Goal: Task Accomplishment & Management: Use online tool/utility

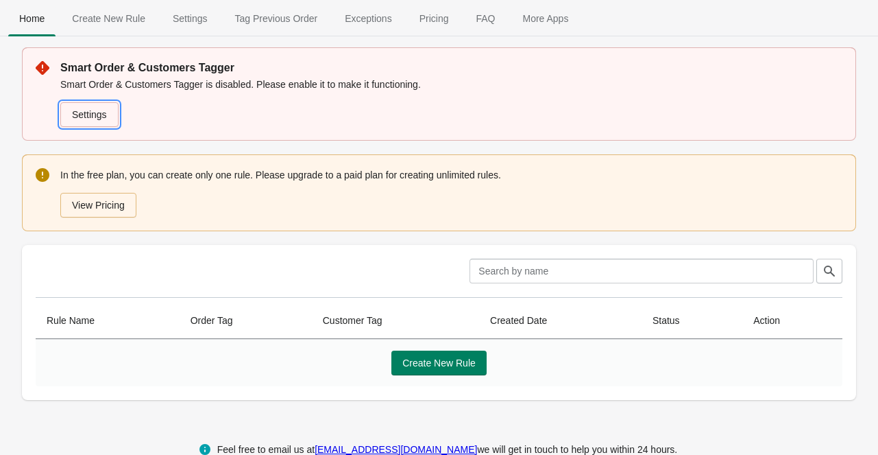
click at [99, 114] on link "Settings" at bounding box center [89, 114] width 58 height 25
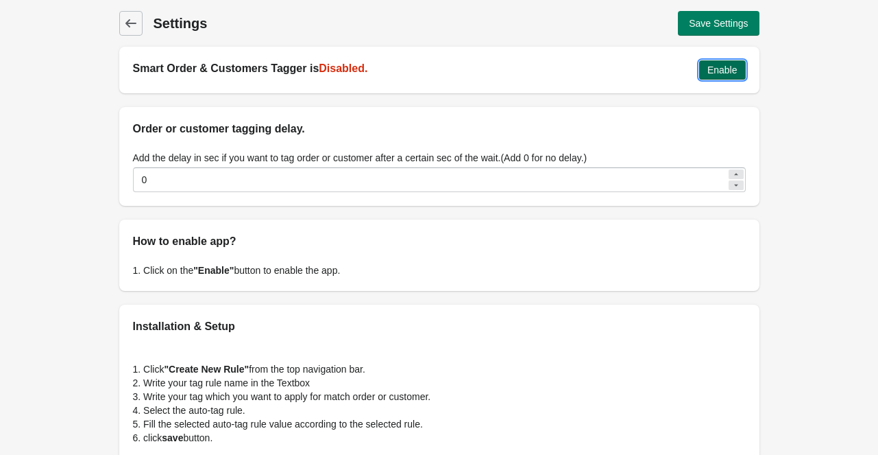
click at [713, 71] on span "Enable" at bounding box center [723, 69] width 30 height 11
click at [134, 19] on icon at bounding box center [131, 23] width 14 height 14
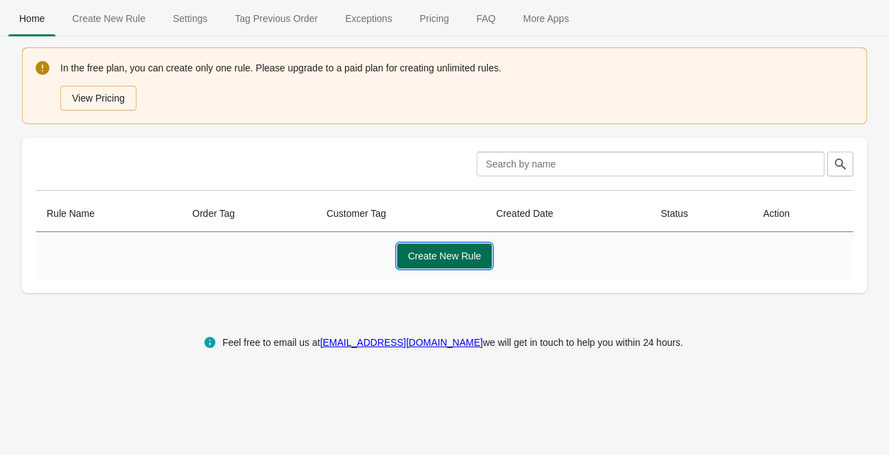
click at [468, 256] on span "Create New Rule" at bounding box center [444, 255] width 73 height 11
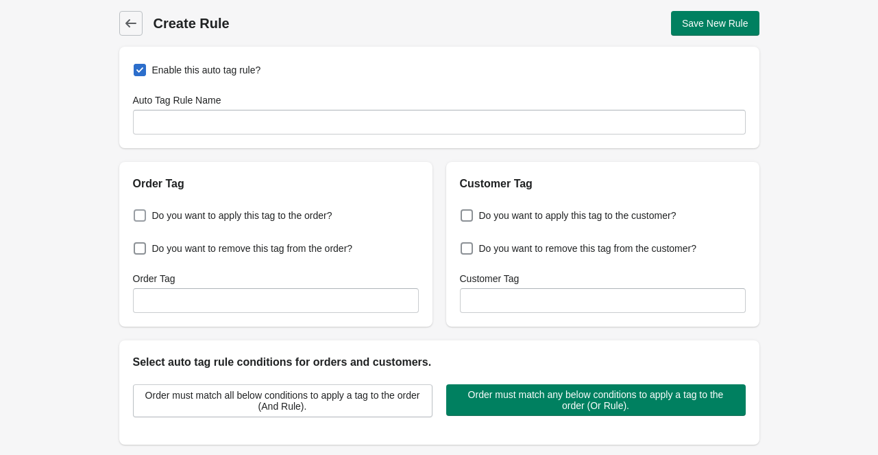
click at [140, 213] on span at bounding box center [140, 215] width 12 height 12
click at [137, 212] on input "Do you want to apply this tag to the order?" at bounding box center [136, 211] width 1 height 1
checkbox input "true"
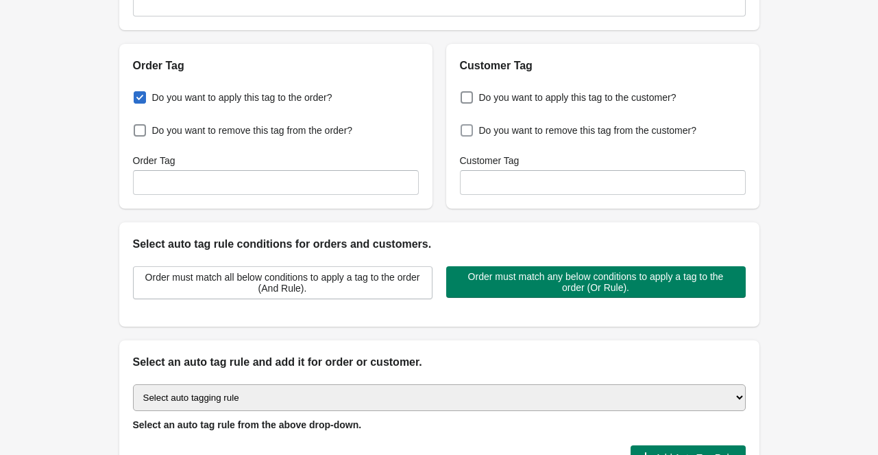
scroll to position [137, 0]
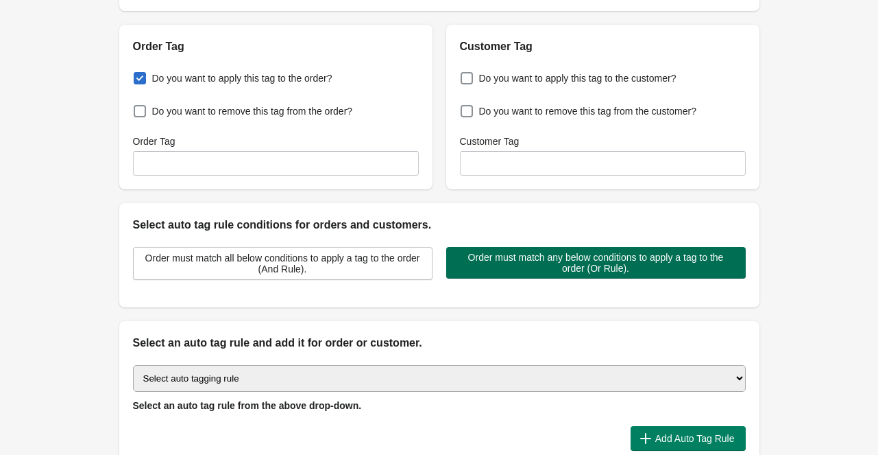
click at [587, 271] on span "Order must match any below conditions to apply a tag to the order (Or Rule)." at bounding box center [596, 263] width 278 height 22
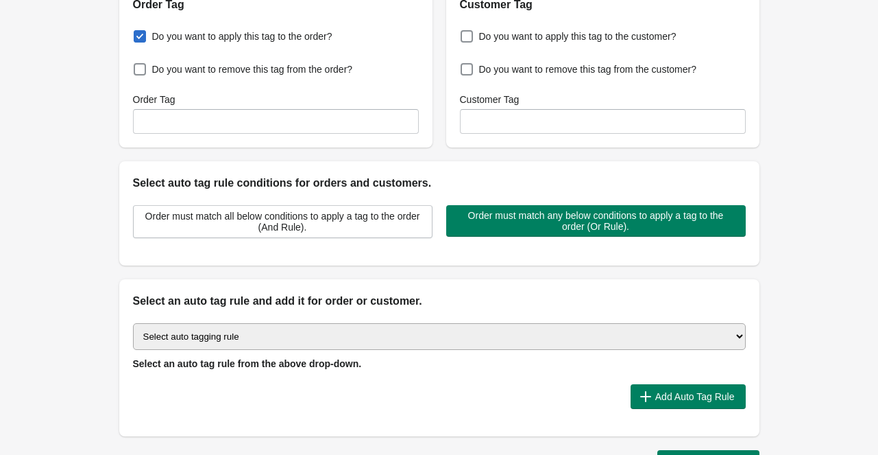
scroll to position [182, 0]
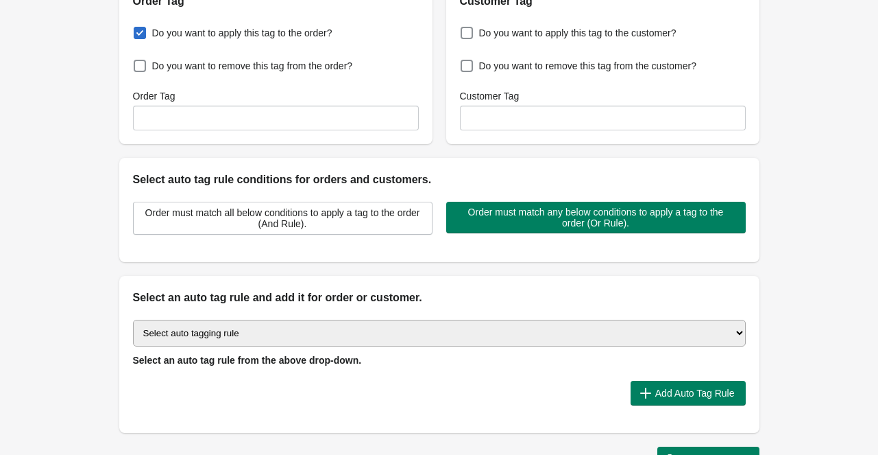
click at [280, 322] on select "Select auto tagging rule Tag by order amount Tag based on the order count (Volu…" at bounding box center [439, 332] width 613 height 27
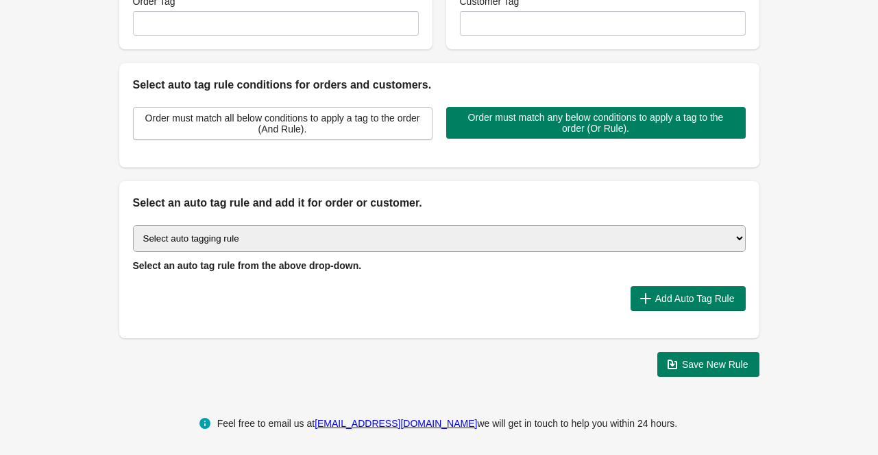
scroll to position [280, 0]
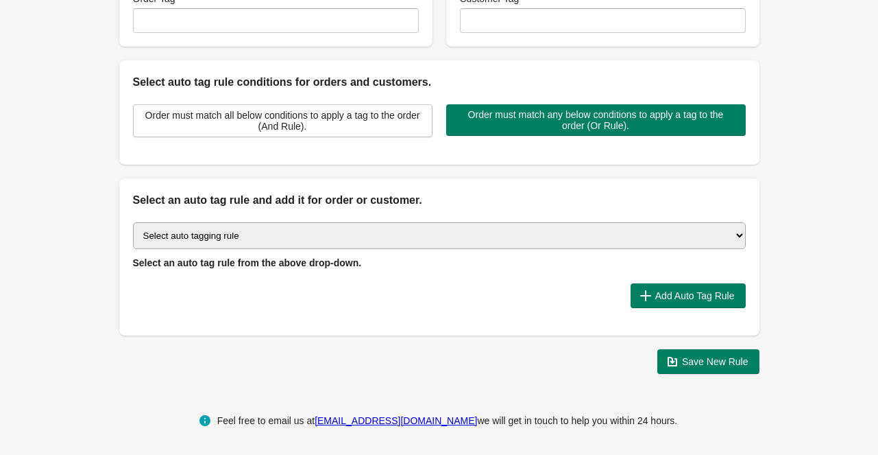
click at [223, 230] on select "Select auto tagging rule Tag by order amount Tag based on the order count (Volu…" at bounding box center [439, 235] width 613 height 27
click at [301, 229] on select "Select auto tagging rule Tag by order amount Tag based on the order count (Volu…" at bounding box center [439, 235] width 613 height 27
click at [303, 233] on select "Select auto tagging rule Tag by order amount Tag based on the order count (Volu…" at bounding box center [439, 235] width 613 height 27
click at [133, 222] on select "Select auto tagging rule Tag by order amount Tag based on the order count (Volu…" at bounding box center [439, 235] width 613 height 27
click at [568, 228] on select "Select auto tagging rule Tag by order amount Tag based on the order count (Volu…" at bounding box center [439, 235] width 613 height 27
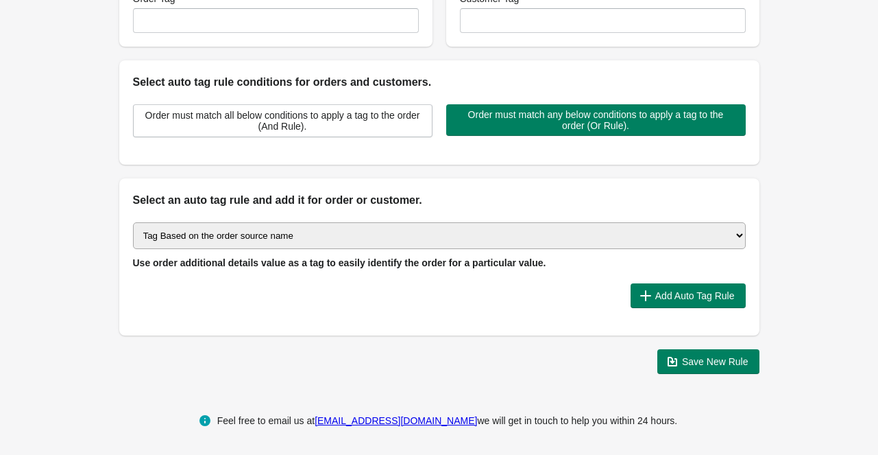
click at [133, 222] on select "Select auto tagging rule Tag by order amount Tag based on the order count (Volu…" at bounding box center [439, 235] width 613 height 27
click at [446, 276] on div "Add Auto Tag Rule" at bounding box center [434, 290] width 624 height 36
click at [695, 291] on span "Add Auto Tag Rule" at bounding box center [695, 295] width 80 height 11
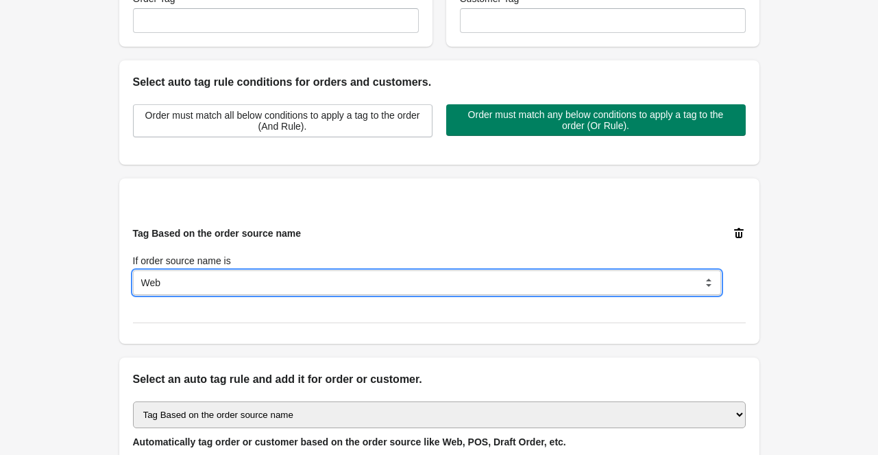
click at [578, 287] on select "Web POS Draft Order Iphone Android Other Apps" at bounding box center [427, 282] width 588 height 25
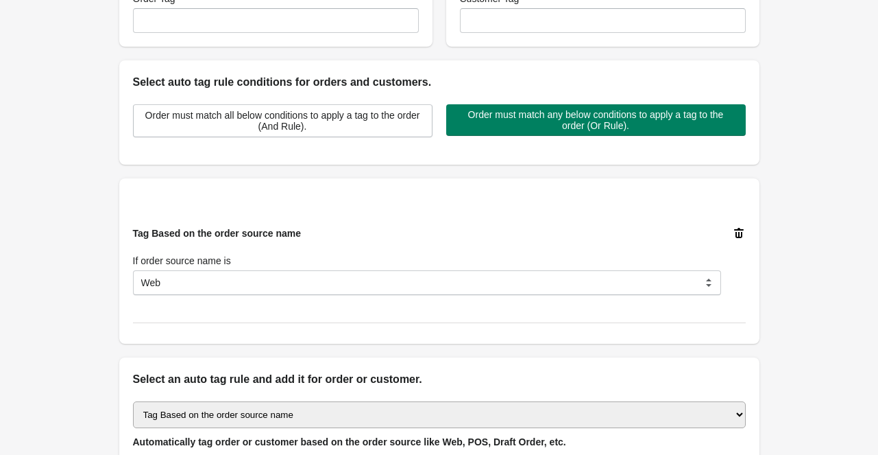
click at [518, 215] on div "Tag Based on the order source name If order source name is Web POS Draft Order …" at bounding box center [434, 255] width 624 height 80
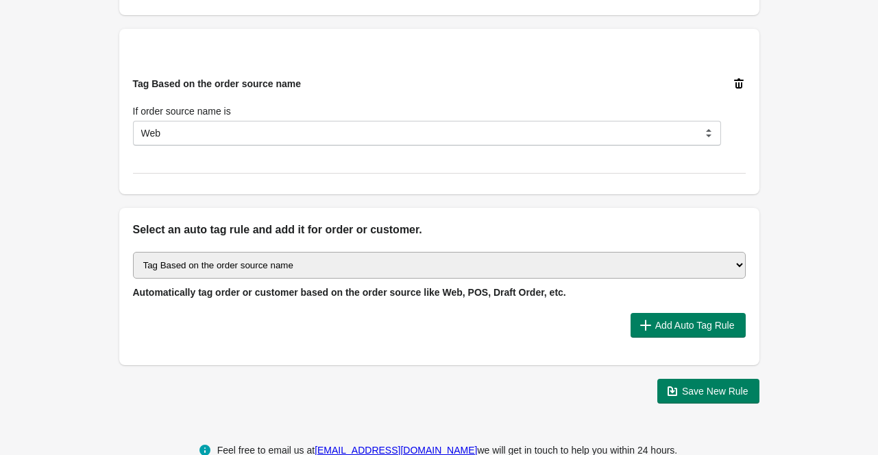
scroll to position [459, 0]
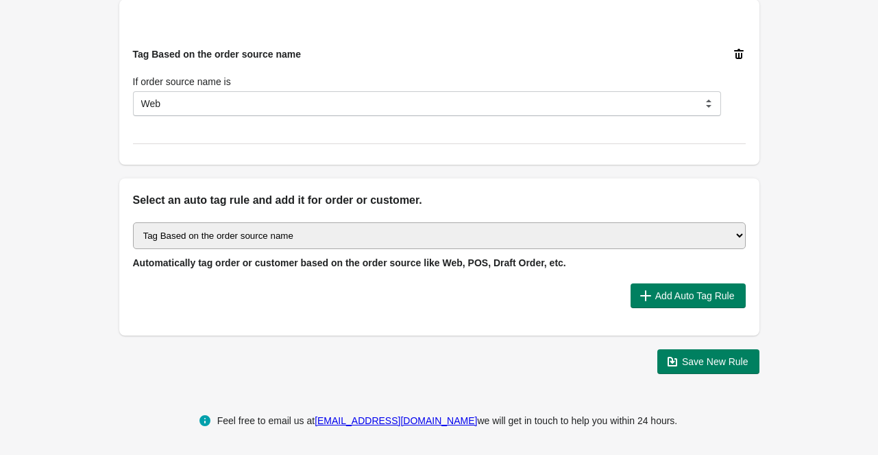
click at [529, 226] on select "Select auto tagging rule Tag by order amount Tag based on the order count (Volu…" at bounding box center [439, 235] width 613 height 27
click at [532, 226] on select "Select auto tagging rule Tag by order amount Tag based on the order count (Volu…" at bounding box center [439, 235] width 613 height 27
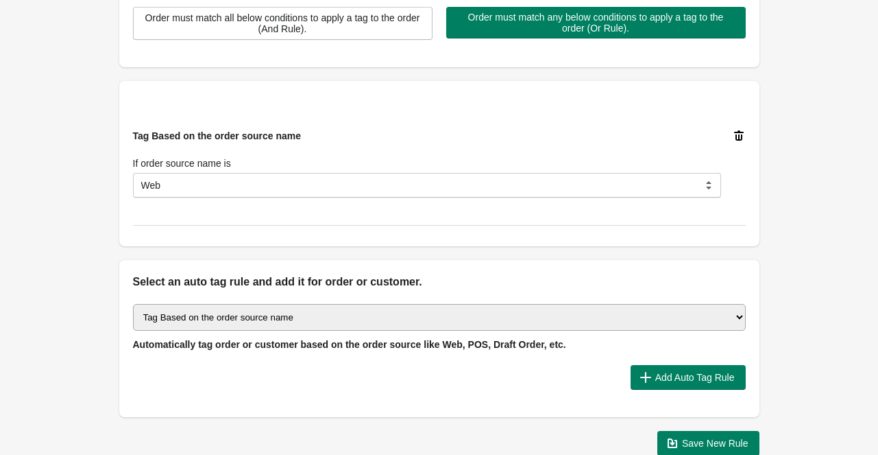
scroll to position [367, 0]
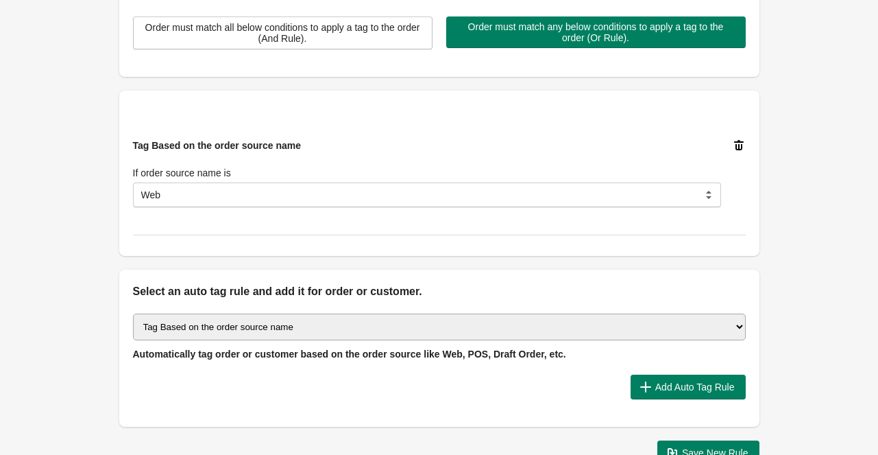
click at [736, 145] on icon at bounding box center [739, 145] width 10 height 10
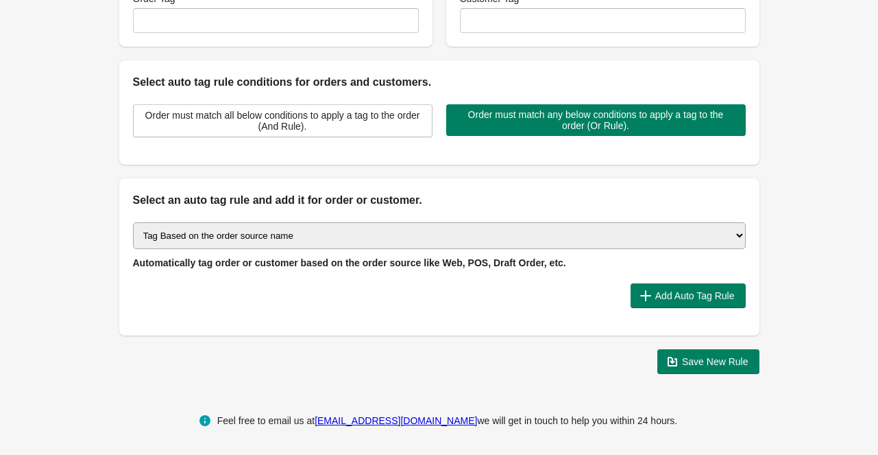
click at [619, 228] on select "Select auto tagging rule Tag by order amount Tag based on the order count (Volu…" at bounding box center [439, 235] width 613 height 27
click at [133, 222] on select "Select auto tagging rule Tag by order amount Tag based on the order count (Volu…" at bounding box center [439, 235] width 613 height 27
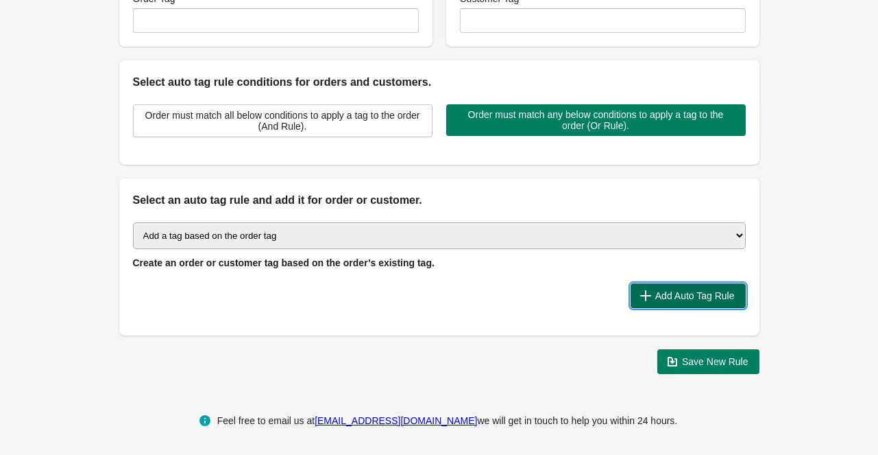
click at [676, 289] on span "Add Auto Tag Rule" at bounding box center [688, 296] width 93 height 14
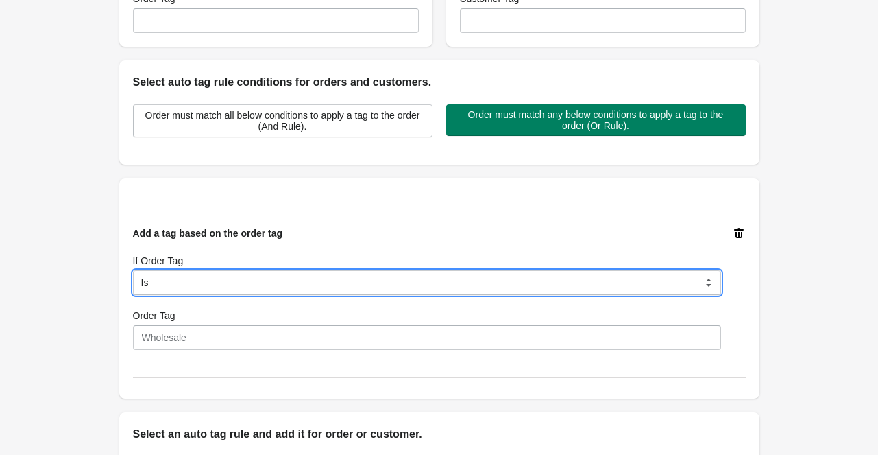
click at [528, 283] on select "Is Contain Is Not Is Not Contain Start With" at bounding box center [427, 282] width 588 height 25
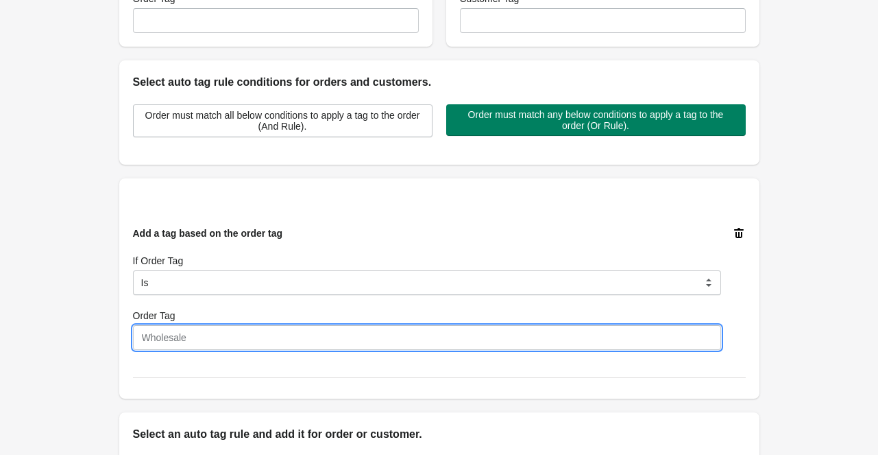
click at [519, 329] on input "Order Tag" at bounding box center [427, 337] width 588 height 25
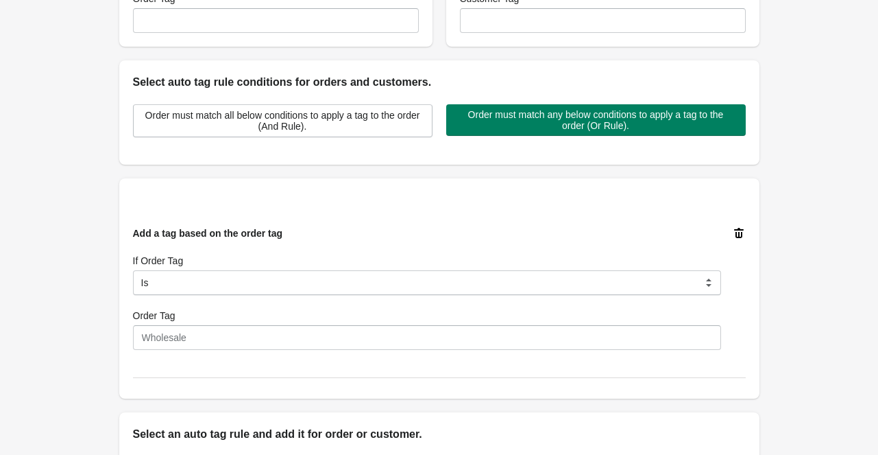
click at [737, 228] on icon at bounding box center [739, 233] width 14 height 14
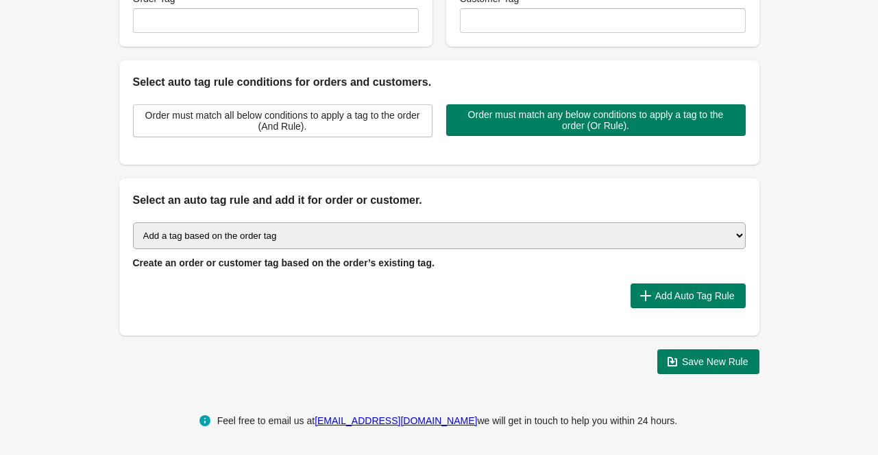
click at [690, 234] on select "Select auto tagging rule Tag by order amount Tag based on the order count (Volu…" at bounding box center [439, 235] width 613 height 27
click at [696, 234] on select "Select auto tagging rule Tag by order amount Tag based on the order count (Volu…" at bounding box center [439, 235] width 613 height 27
click at [680, 229] on select "Select auto tagging rule Tag by order amount Tag based on the order count (Volu…" at bounding box center [439, 235] width 613 height 27
click at [133, 222] on select "Select auto tagging rule Tag by order amount Tag based on the order count (Volu…" at bounding box center [439, 235] width 613 height 27
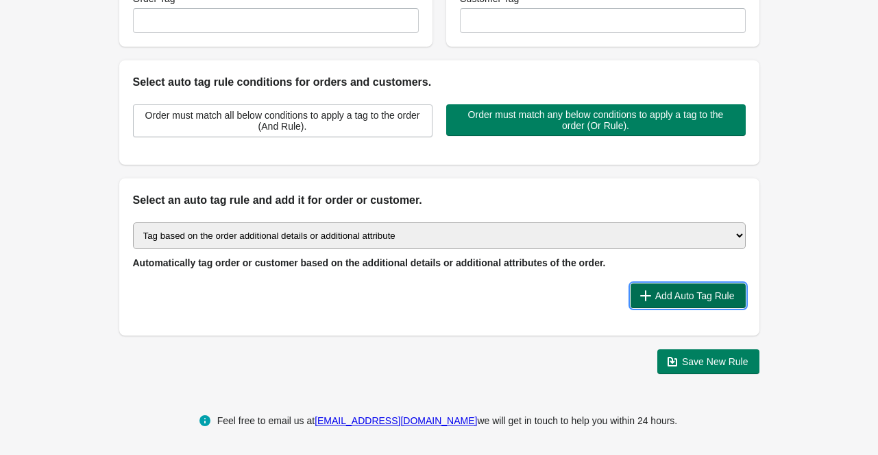
click at [697, 297] on span "Add Auto Tag Rule" at bounding box center [695, 295] width 80 height 11
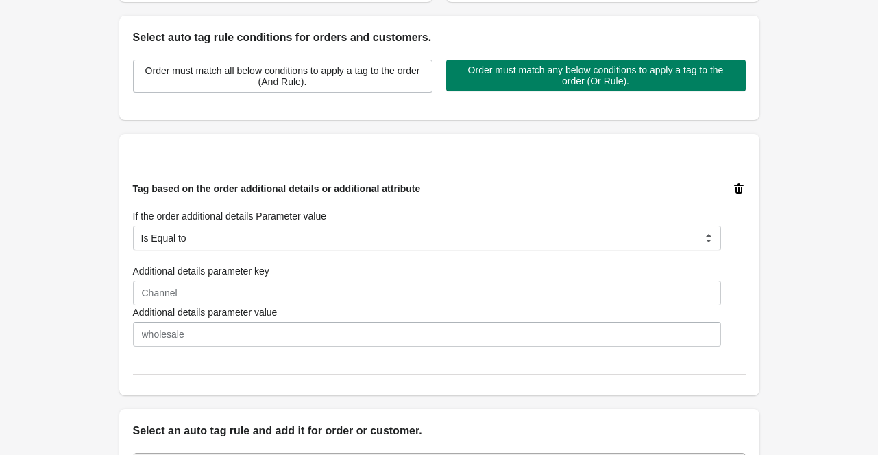
scroll to position [326, 0]
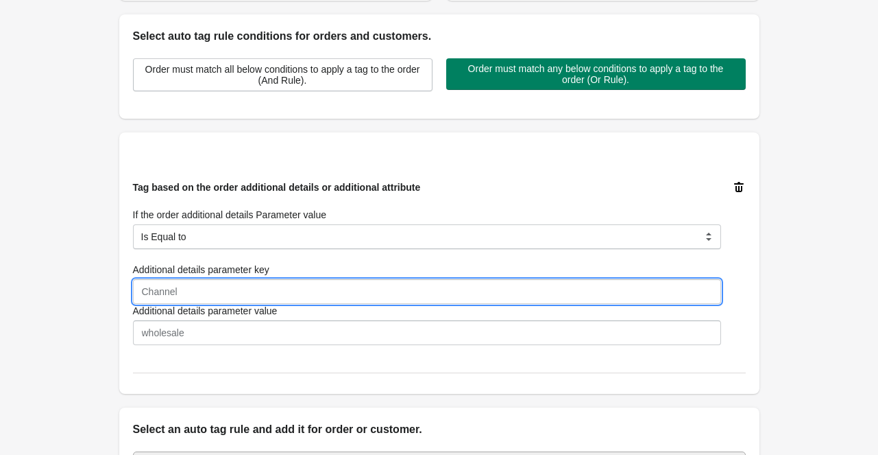
click at [438, 291] on input "Additional details parameter key" at bounding box center [427, 291] width 588 height 25
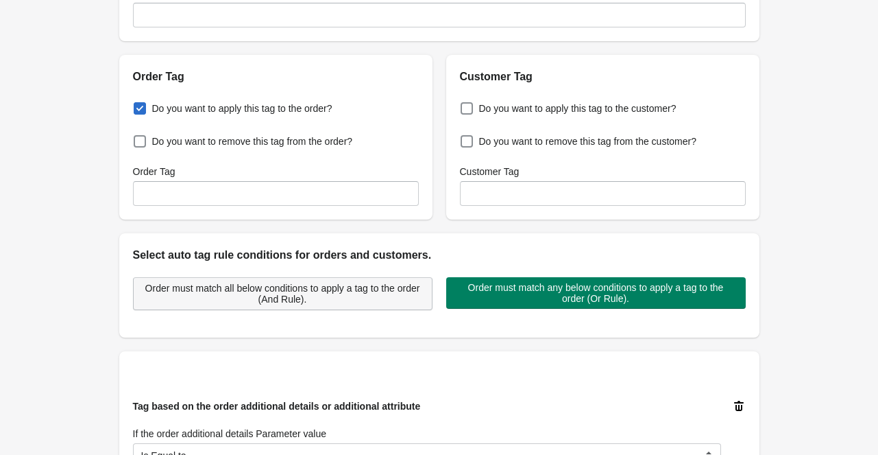
scroll to position [97, 0]
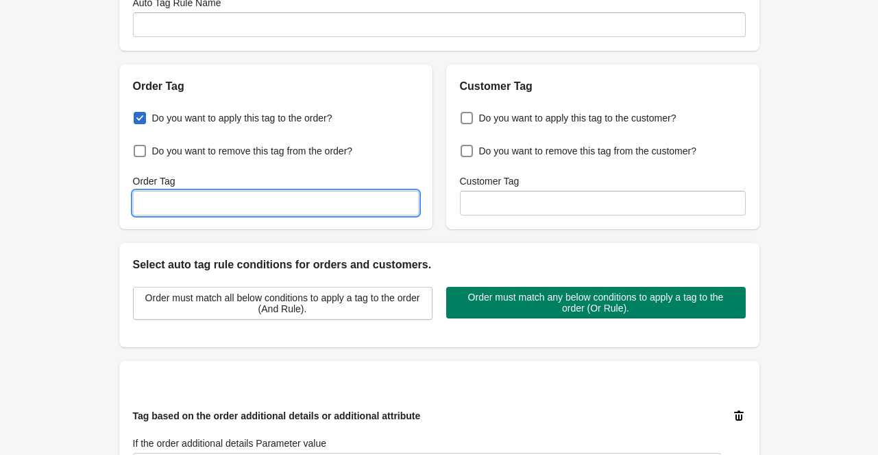
click at [341, 209] on input "Order Tag" at bounding box center [276, 203] width 286 height 25
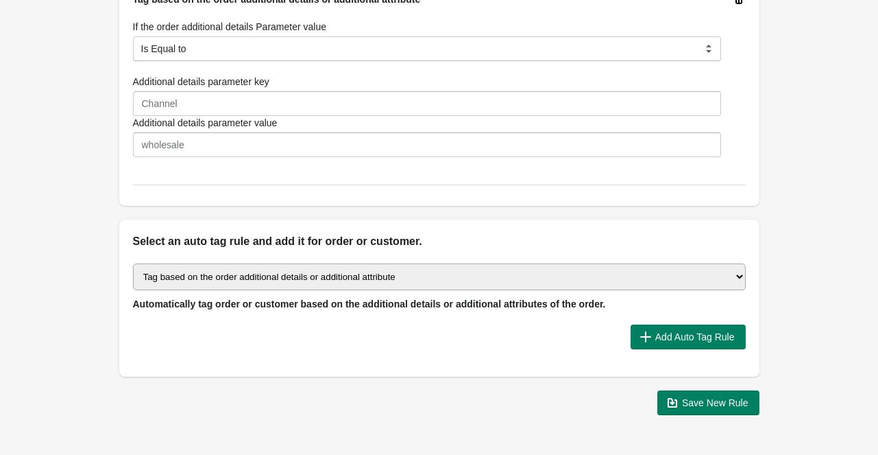
scroll to position [554, 0]
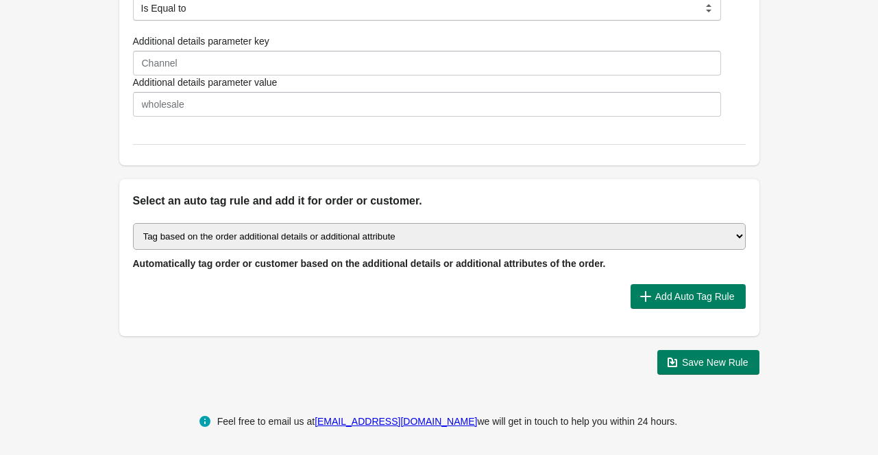
click at [454, 237] on select "Select auto tagging rule Tag by order amount Tag based on the order count (Volu…" at bounding box center [439, 236] width 613 height 27
click at [133, 223] on select "Select auto tagging rule Tag by order amount Tag based on the order count (Volu…" at bounding box center [439, 236] width 613 height 27
click at [668, 302] on button "Add Auto Tag Rule" at bounding box center [688, 296] width 115 height 25
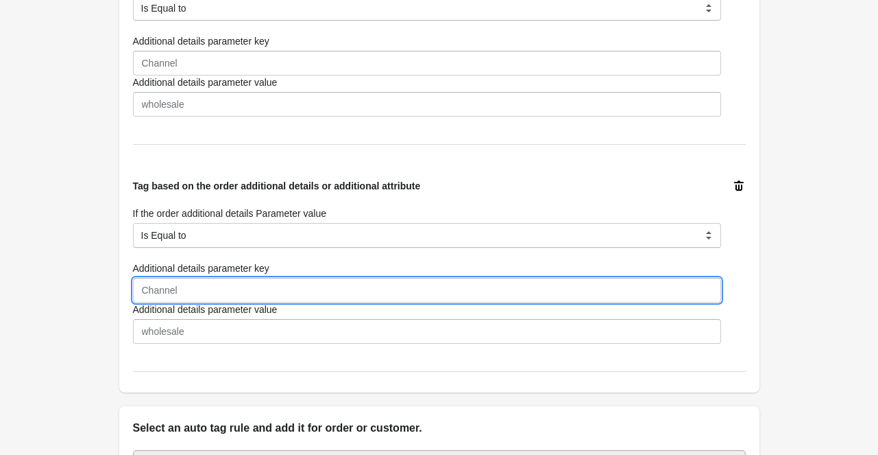
click at [521, 294] on input "Additional details parameter key" at bounding box center [427, 290] width 588 height 25
click at [241, 291] on input "Additional details parameter key" at bounding box center [427, 290] width 588 height 25
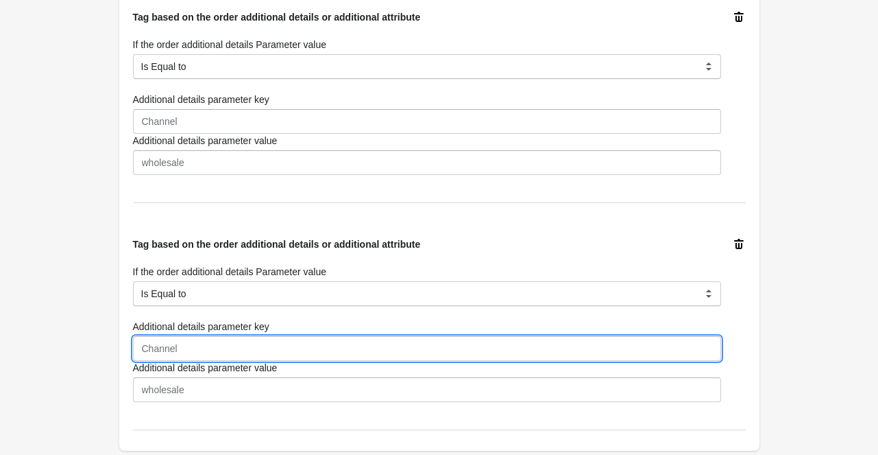
scroll to position [507, 0]
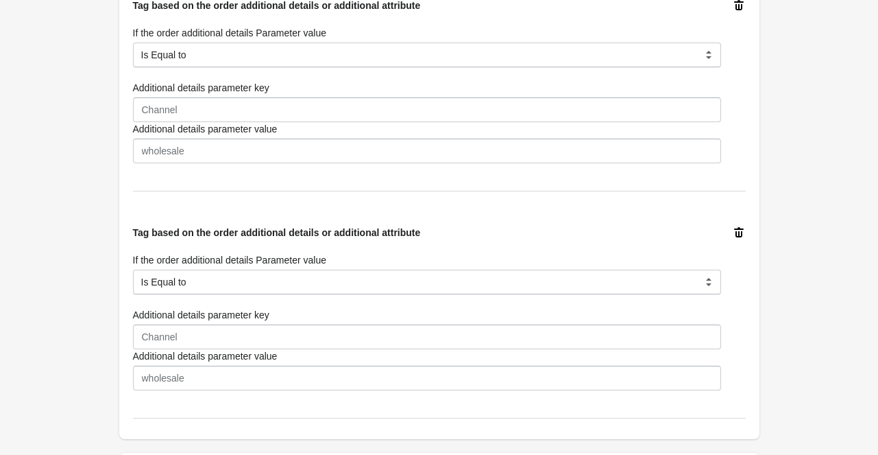
click at [744, 228] on icon at bounding box center [739, 233] width 14 height 14
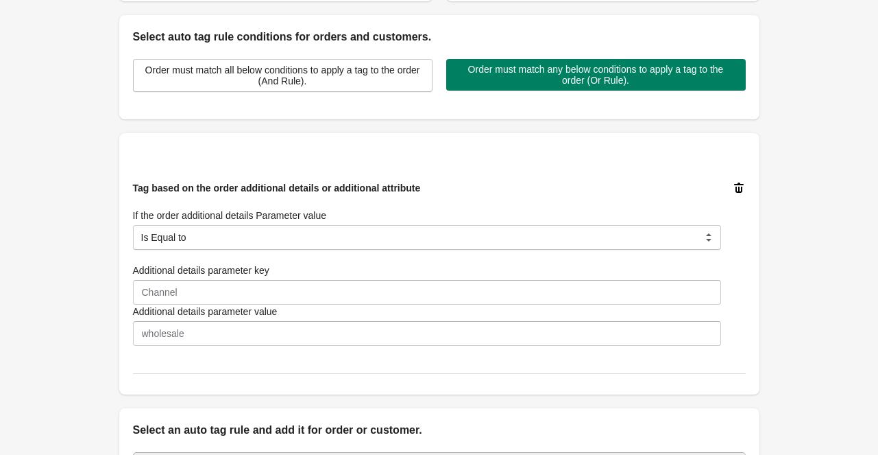
click at [736, 182] on icon at bounding box center [739, 188] width 14 height 14
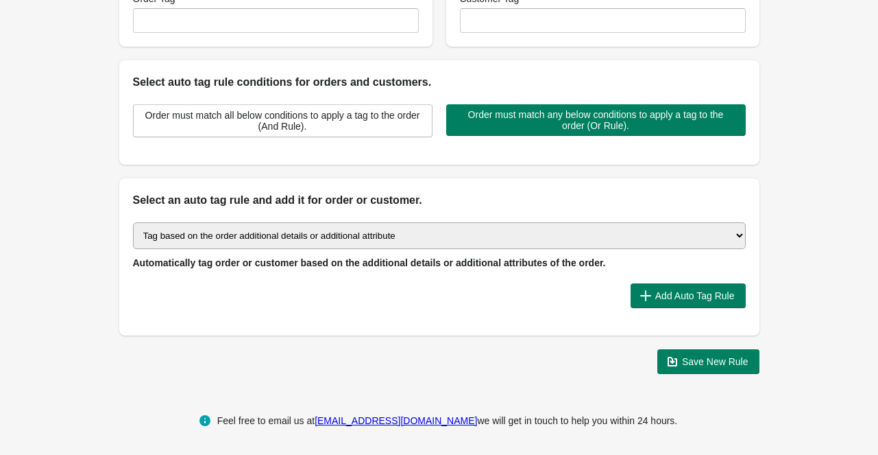
click at [718, 232] on select "Select auto tagging rule Tag by order amount Tag based on the order count (Volu…" at bounding box center [439, 235] width 613 height 27
click at [590, 241] on select "Select auto tagging rule Tag by order amount Tag based on the order count (Volu…" at bounding box center [439, 235] width 613 height 27
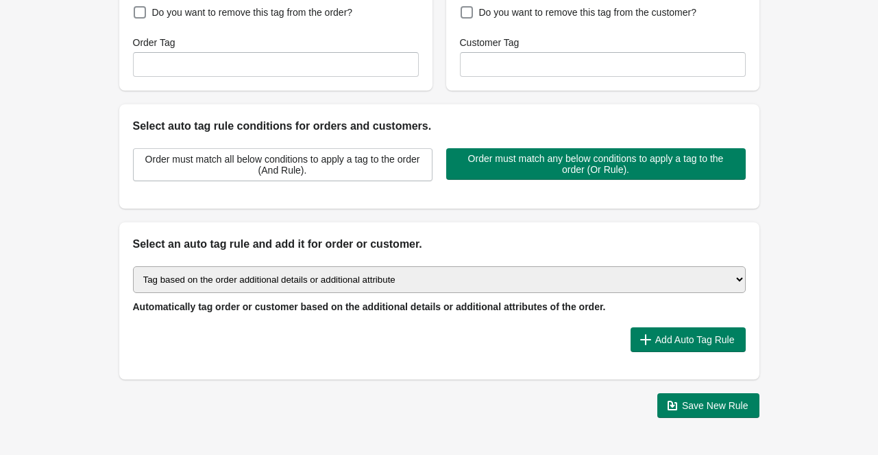
scroll to position [234, 0]
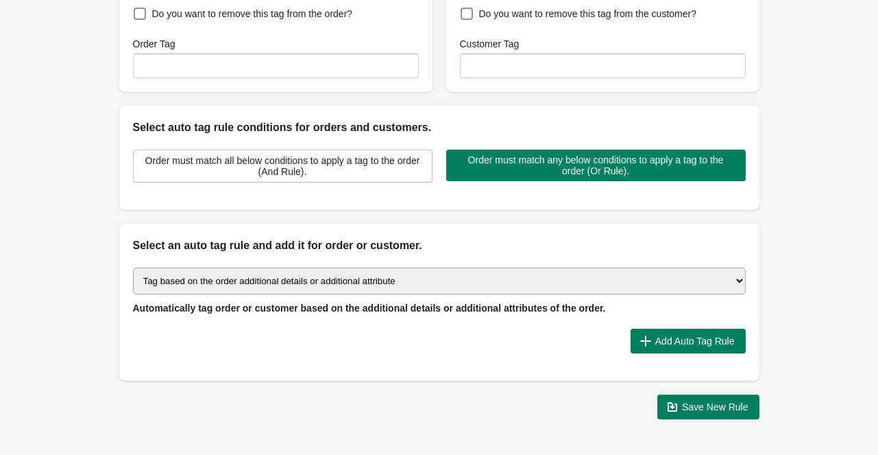
click at [557, 280] on select "Select auto tagging rule Tag by order amount Tag based on the order count (Volu…" at bounding box center [439, 280] width 613 height 27
click at [422, 268] on select "Select auto tagging rule Tag by order amount Tag based on the order count (Volu…" at bounding box center [439, 280] width 613 height 27
click at [422, 273] on select "Select auto tagging rule Tag by order amount Tag based on the order count (Volu…" at bounding box center [439, 280] width 613 height 27
click at [248, 280] on select "Select auto tagging rule Tag by order amount Tag based on the order count (Volu…" at bounding box center [439, 280] width 613 height 27
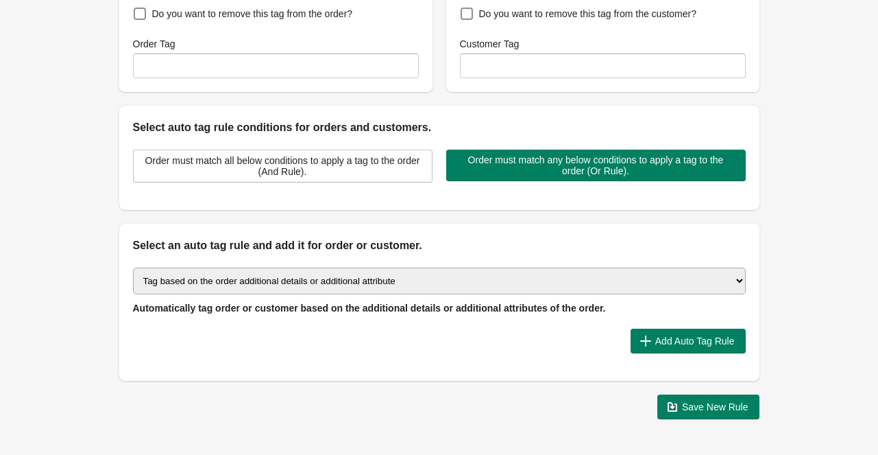
select select "-1"
click at [133, 267] on select "Select auto tagging rule Tag by order amount Tag based on the order count (Volu…" at bounding box center [439, 280] width 613 height 27
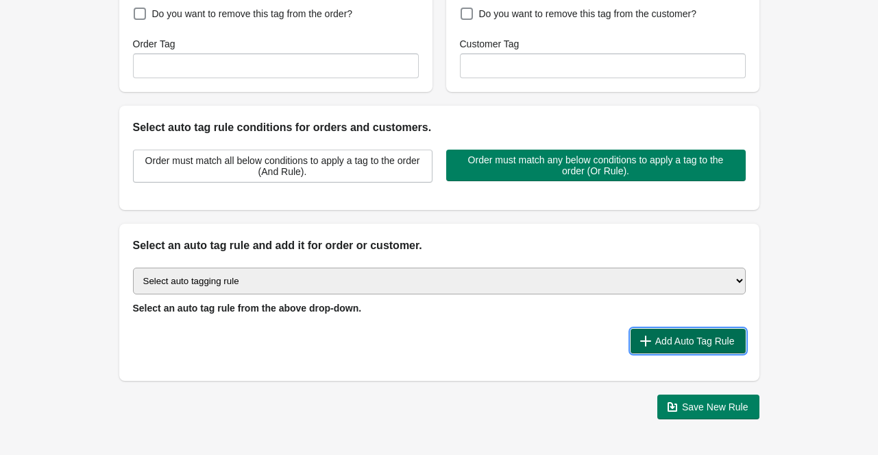
click at [658, 344] on span "Add Auto Tag Rule" at bounding box center [695, 340] width 80 height 11
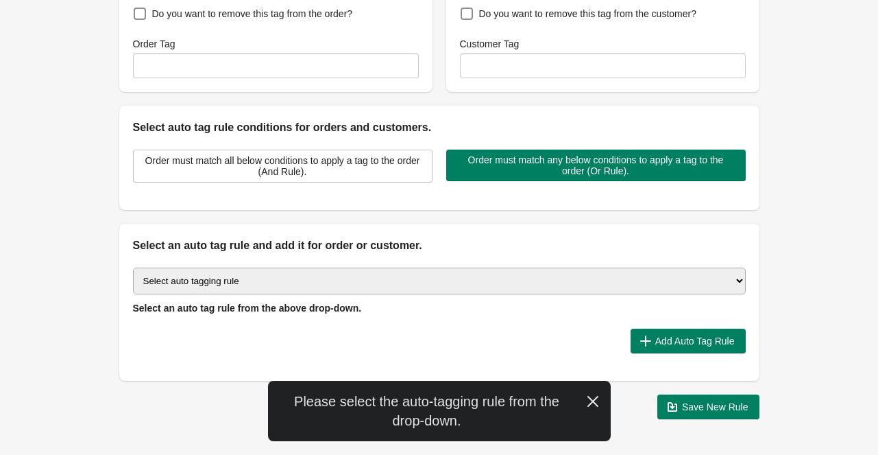
click at [666, 285] on select "Select auto tagging rule Tag by order amount Tag based on the order count (Volu…" at bounding box center [439, 280] width 613 height 27
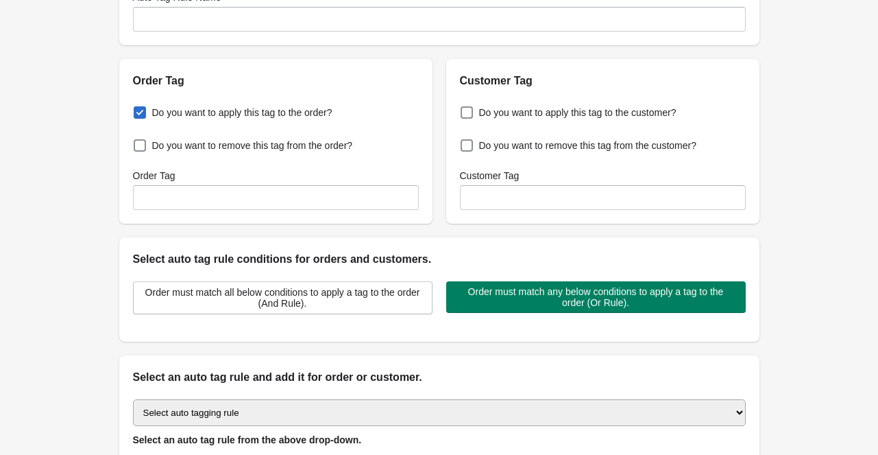
scroll to position [51, 0]
